Goal: Information Seeking & Learning: Learn about a topic

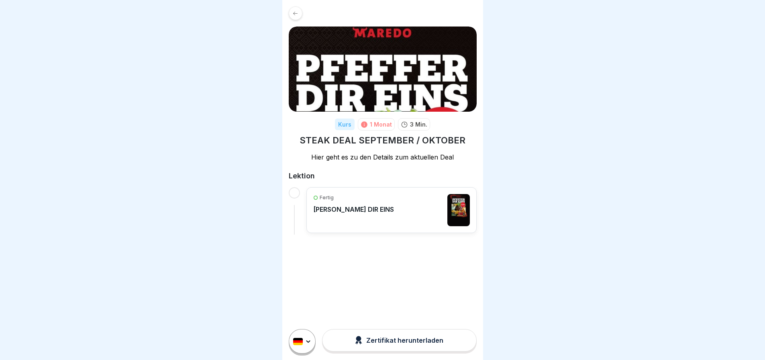
click at [356, 218] on div "[PERSON_NAME] [PERSON_NAME] DIR EINS" at bounding box center [353, 210] width 81 height 32
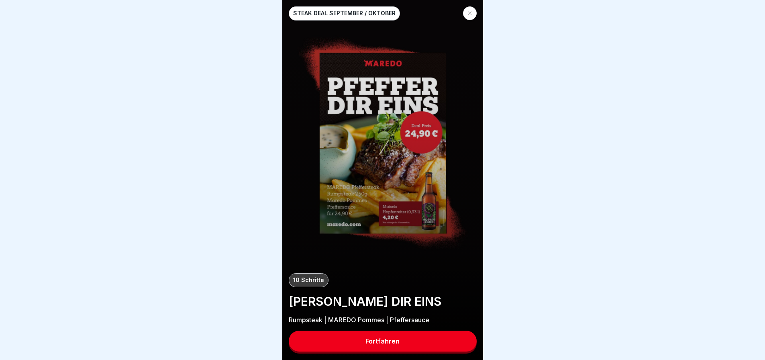
click at [398, 342] on button "Fortfahren" at bounding box center [383, 341] width 188 height 21
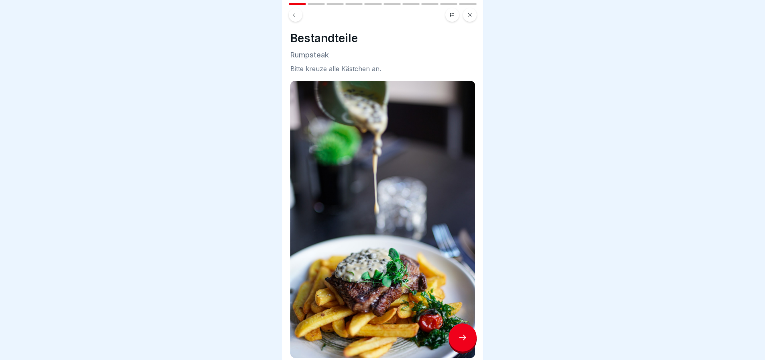
click at [461, 342] on icon at bounding box center [463, 338] width 10 height 10
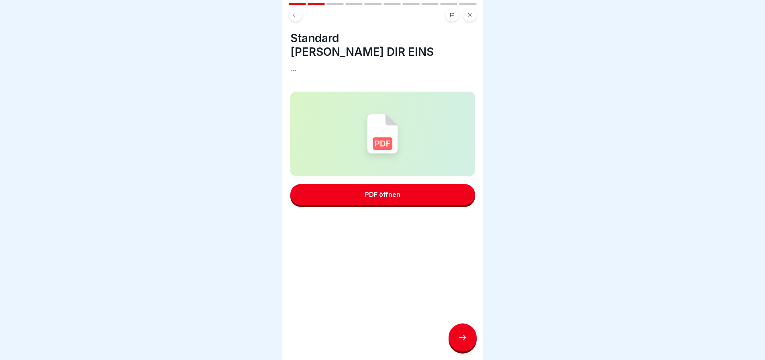
click at [461, 342] on icon at bounding box center [463, 338] width 10 height 10
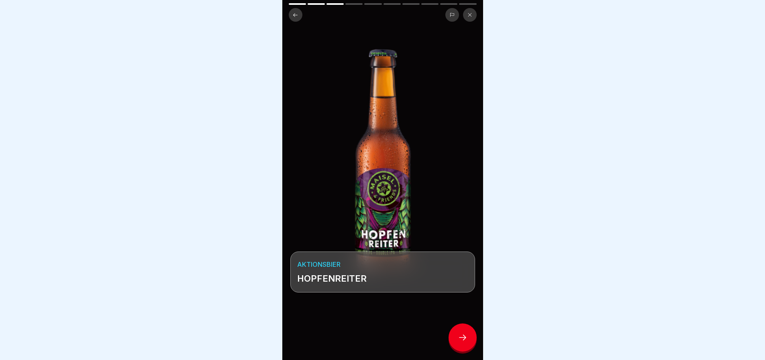
click at [459, 342] on icon at bounding box center [463, 338] width 10 height 10
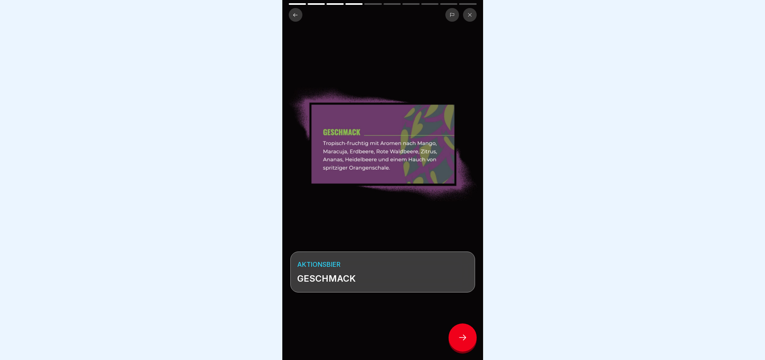
click at [459, 342] on icon at bounding box center [463, 338] width 10 height 10
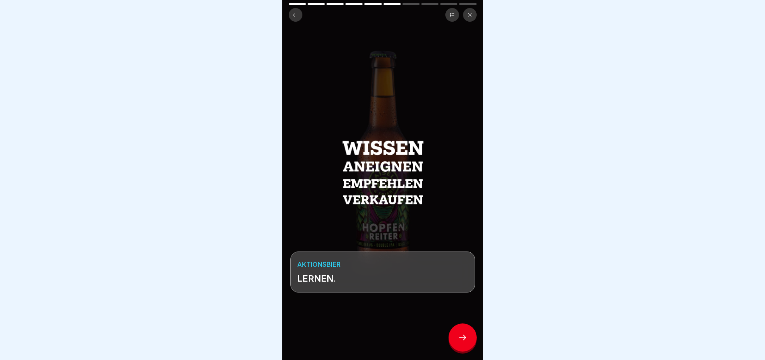
click at [459, 342] on icon at bounding box center [463, 338] width 10 height 10
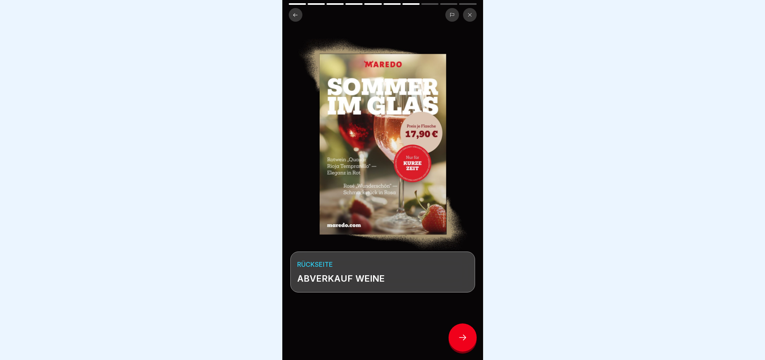
click at [459, 342] on icon at bounding box center [463, 338] width 10 height 10
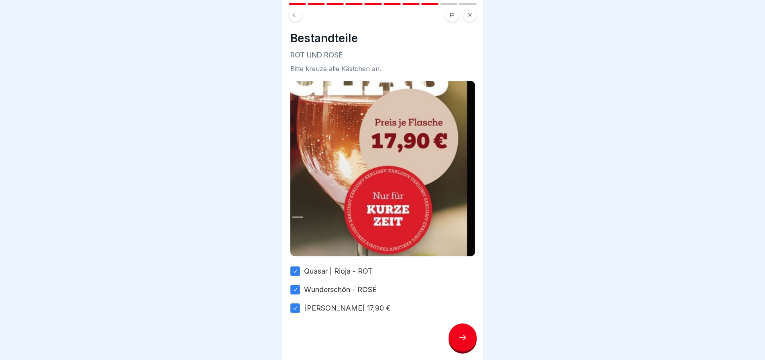
click at [459, 342] on icon at bounding box center [463, 338] width 10 height 10
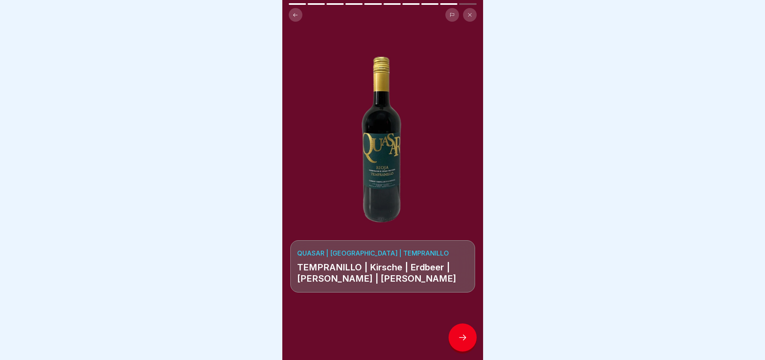
click at [459, 342] on icon at bounding box center [463, 338] width 10 height 10
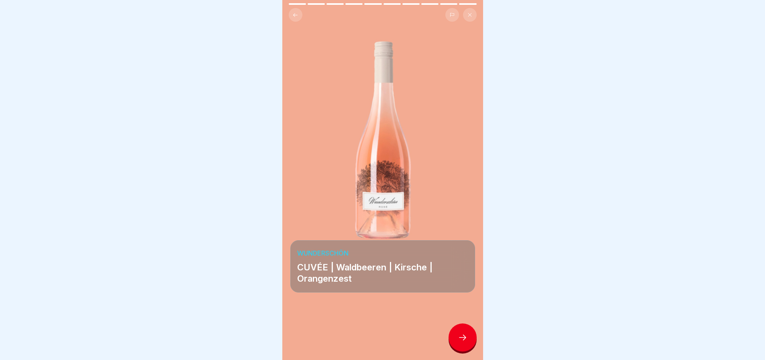
click at [459, 342] on icon at bounding box center [463, 338] width 10 height 10
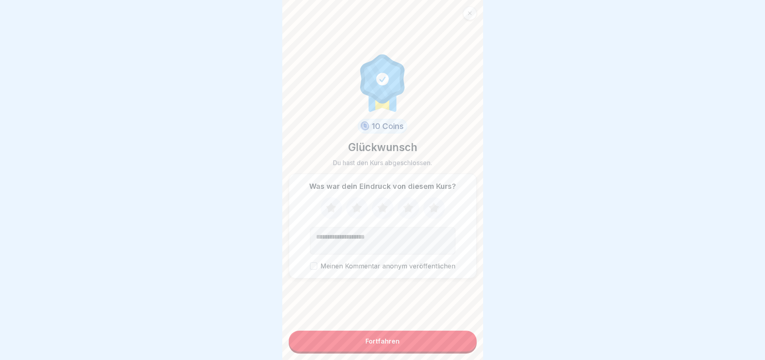
click at [459, 343] on button "Fortfahren" at bounding box center [383, 341] width 188 height 21
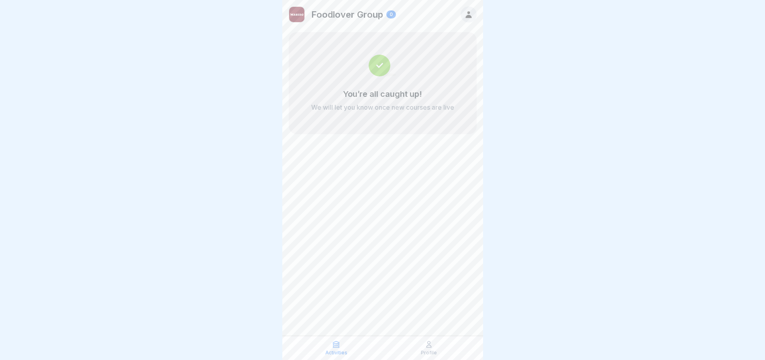
click at [433, 347] on icon at bounding box center [429, 344] width 8 height 8
